Goal: Task Accomplishment & Management: Manage account settings

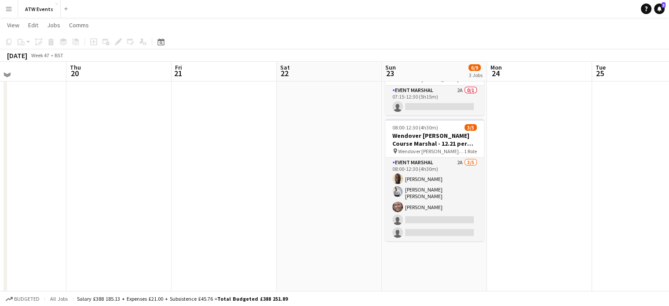
scroll to position [157, 0]
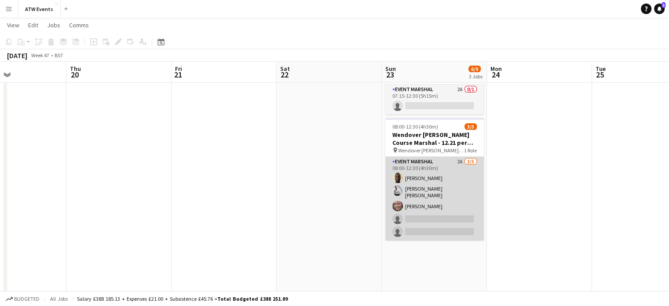
click at [455, 215] on app-card-role "Event Marshal 2A [DATE] 08:00-12:30 (4h30m) [PERSON_NAME] [PERSON_NAME] [PERSON…" at bounding box center [434, 199] width 98 height 84
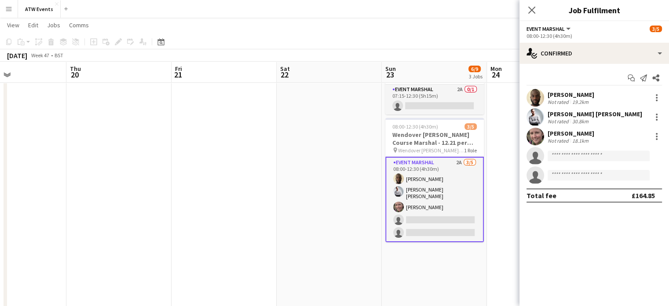
click at [520, 171] on app-invite-slot "single-neutral-actions" at bounding box center [593, 175] width 149 height 18
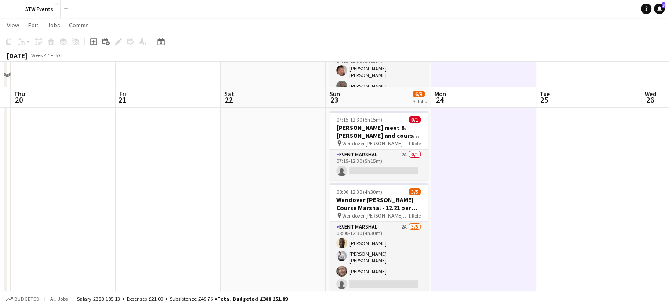
scroll to position [134, 0]
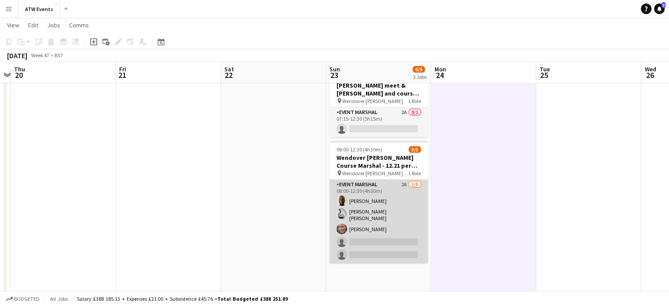
click at [386, 203] on app-card-role "Event Marshal 2A [DATE] 08:00-12:30 (4h30m) [PERSON_NAME] [PERSON_NAME] [PERSON…" at bounding box center [378, 221] width 98 height 84
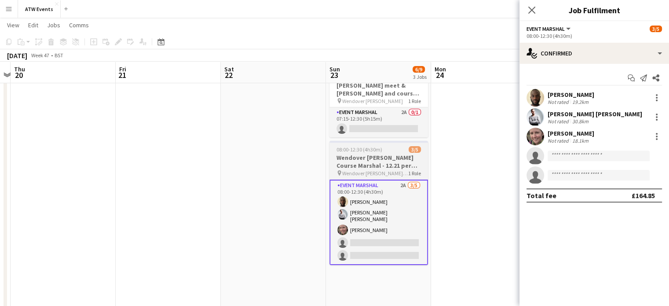
click at [389, 158] on h3 "Wendover [PERSON_NAME] Course Marshal - 12.21 per hour if over 21" at bounding box center [378, 161] width 98 height 16
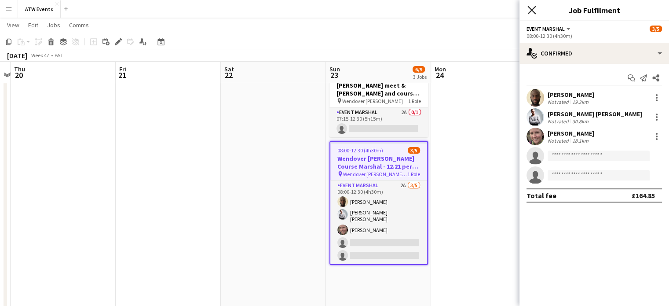
click at [529, 10] on icon "Close pop-in" at bounding box center [531, 10] width 8 height 8
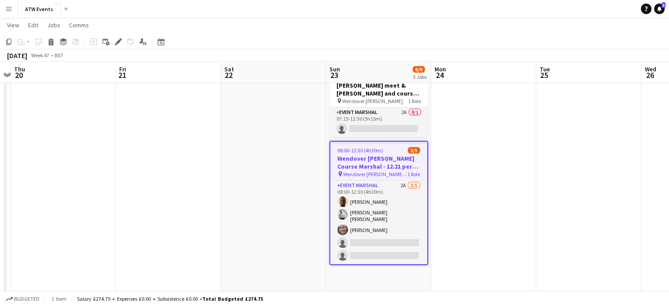
click at [378, 154] on h3 "Wendover [PERSON_NAME] Course Marshal - 12.21 per hour if over 21" at bounding box center [378, 162] width 97 height 16
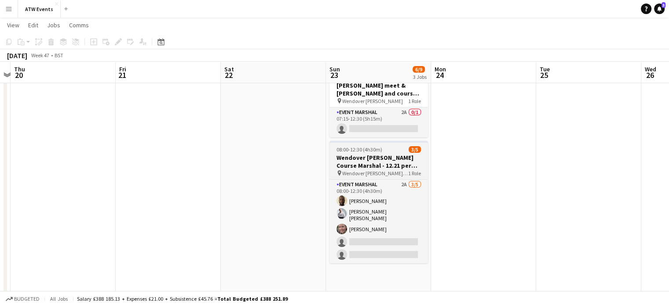
click at [390, 161] on h3 "Wendover [PERSON_NAME] Course Marshal - 12.21 per hour if over 21" at bounding box center [378, 161] width 98 height 16
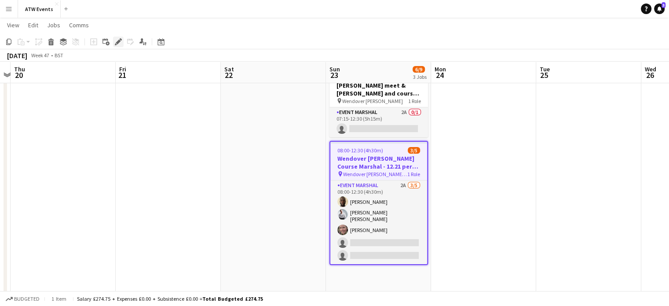
click at [113, 41] on div "Edit" at bounding box center [118, 41] width 11 height 11
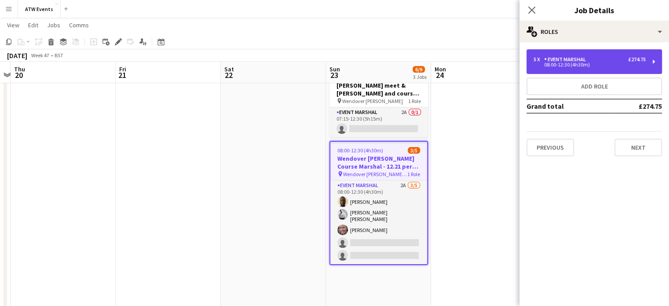
click at [577, 62] on div "Event Marshal" at bounding box center [566, 59] width 45 height 6
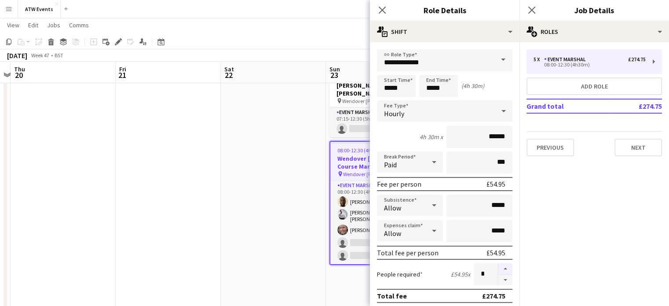
click at [498, 265] on button "button" at bounding box center [505, 268] width 14 height 11
type input "*"
click at [534, 9] on icon "Close pop-in" at bounding box center [531, 10] width 8 height 8
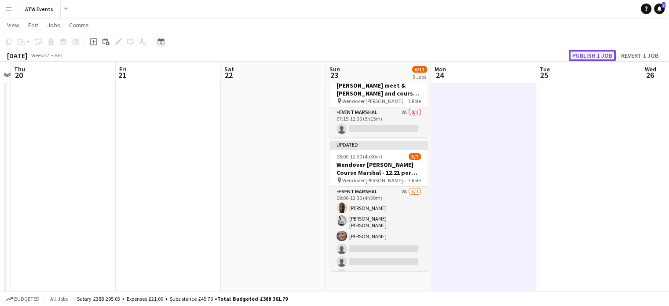
click at [582, 58] on button "Publish 1 job" at bounding box center [591, 55] width 47 height 11
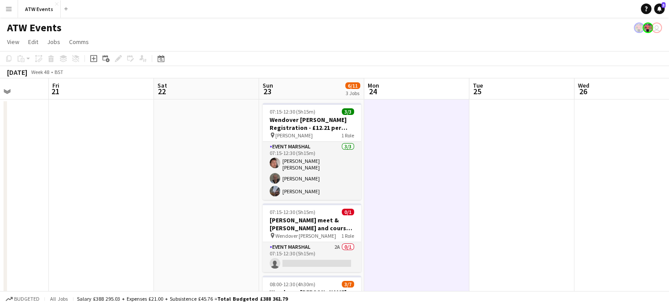
scroll to position [0, 233]
